Goal: Unclear: Browse casually

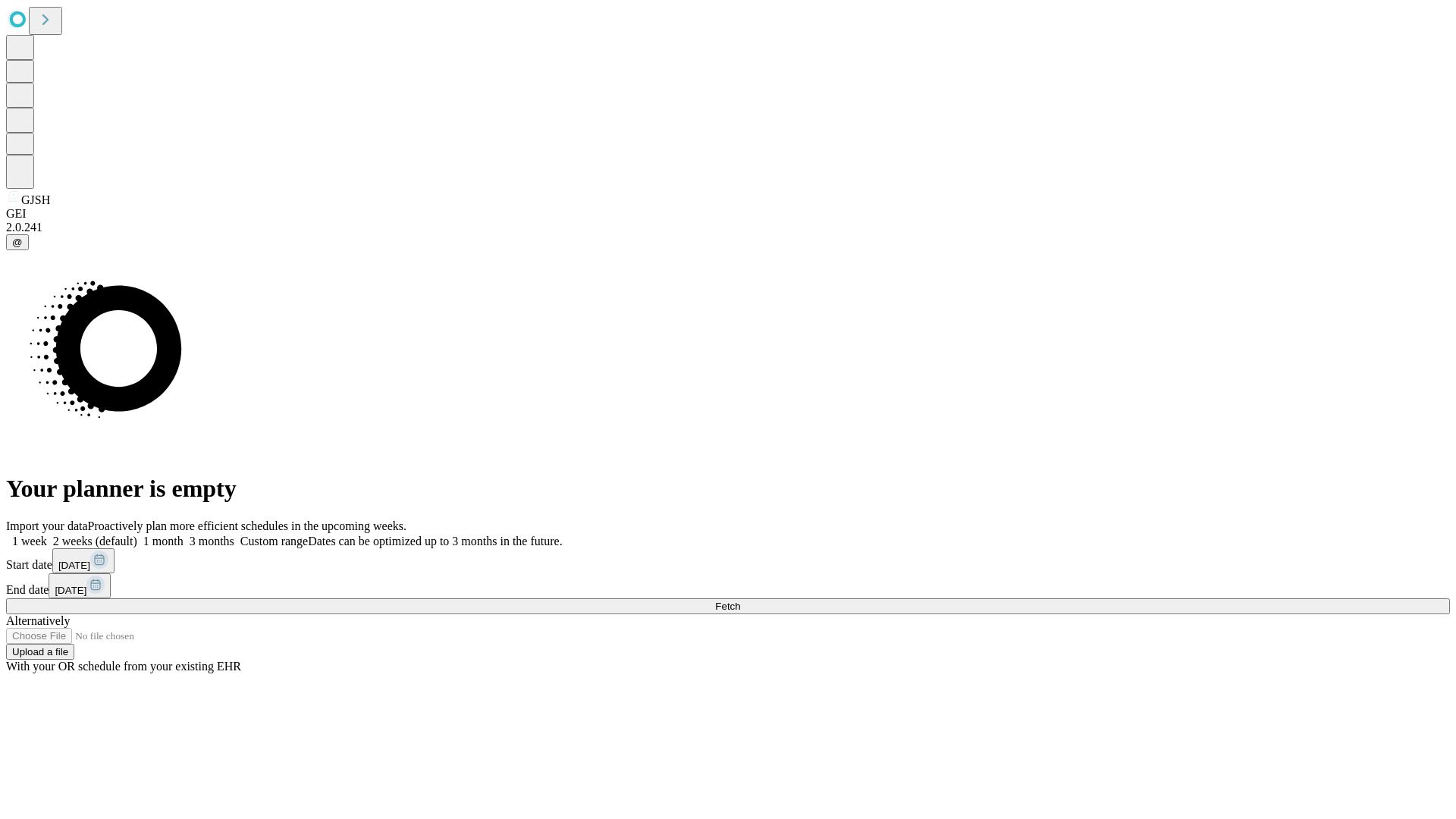
click at [740, 601] on span "Fetch" at bounding box center [728, 607] width 25 height 11
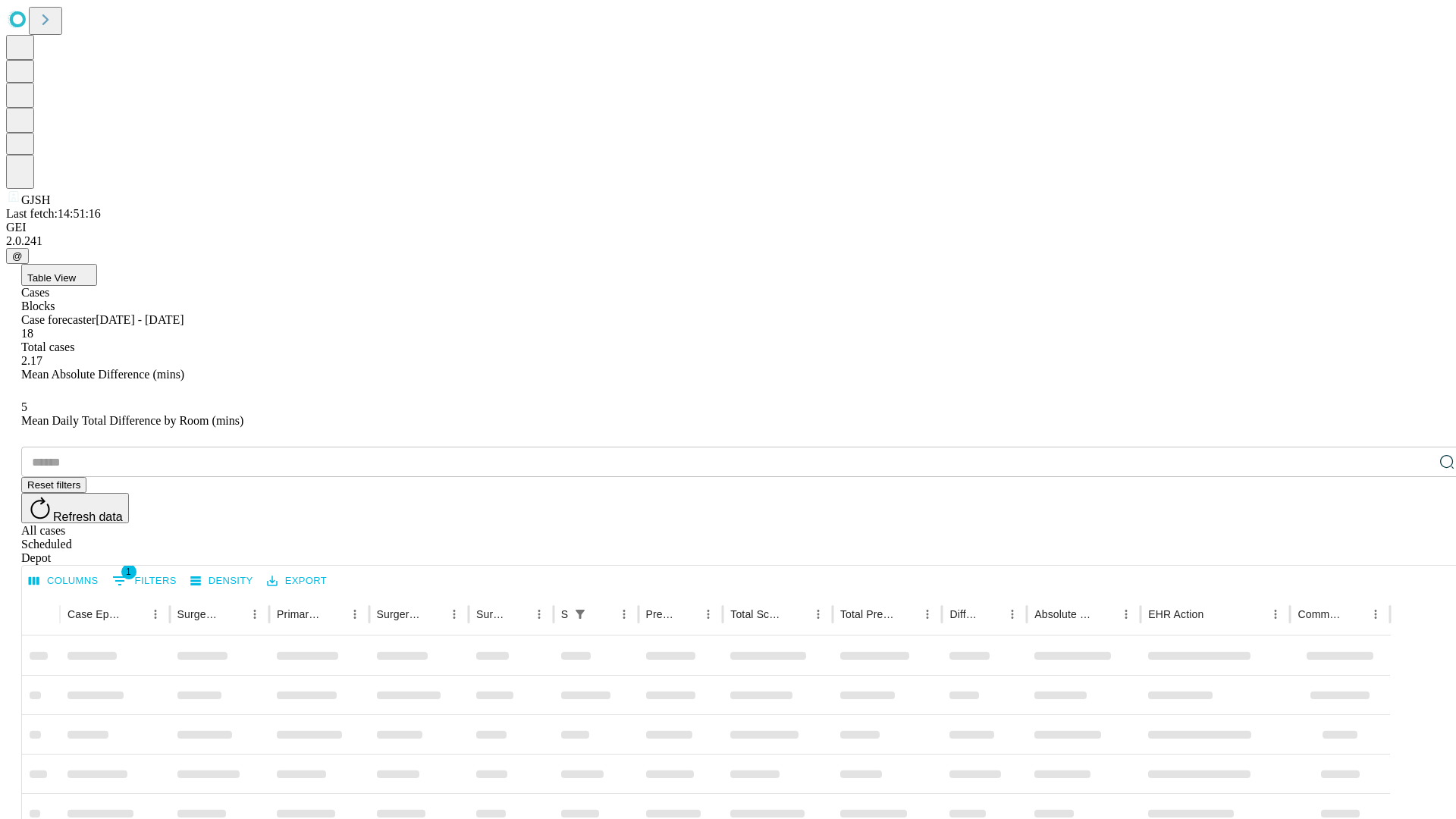
click at [1417, 551] on div "Depot" at bounding box center [743, 558] width 1444 height 14
